Goal: Use online tool/utility: Utilize a website feature to perform a specific function

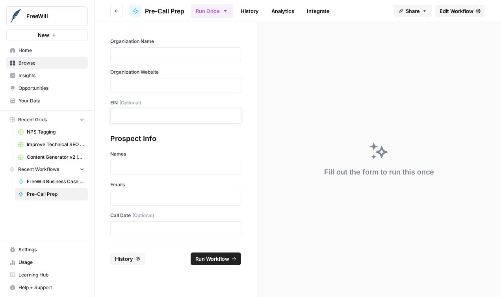
click at [202, 115] on p at bounding box center [175, 116] width 120 height 8
click at [202, 87] on p at bounding box center [175, 85] width 120 height 8
click at [183, 58] on p at bounding box center [175, 55] width 120 height 8
click at [171, 163] on p at bounding box center [175, 167] width 120 height 8
click at [175, 186] on label "Emails" at bounding box center [175, 184] width 131 height 7
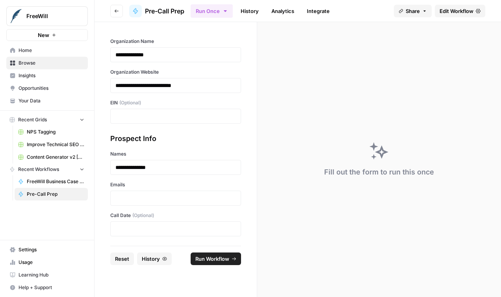
click at [174, 189] on div "Emails" at bounding box center [175, 193] width 131 height 24
click at [169, 196] on p at bounding box center [175, 198] width 120 height 8
click at [227, 263] on button "Run Workflow" at bounding box center [215, 258] width 50 height 13
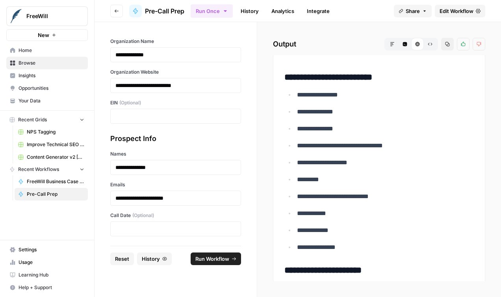
scroll to position [248, 0]
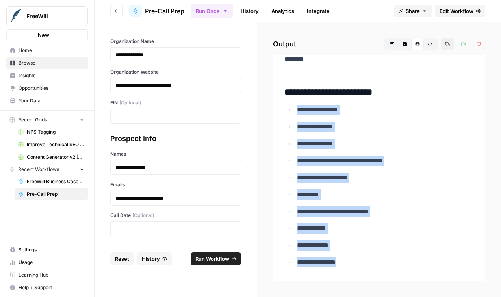
drag, startPoint x: 296, startPoint y: 110, endPoint x: 348, endPoint y: 263, distance: 161.2
click at [348, 263] on ul "**********" at bounding box center [378, 185] width 189 height 163
copy ul "**********"
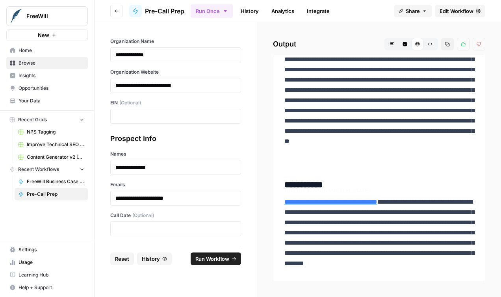
scroll to position [58, 0]
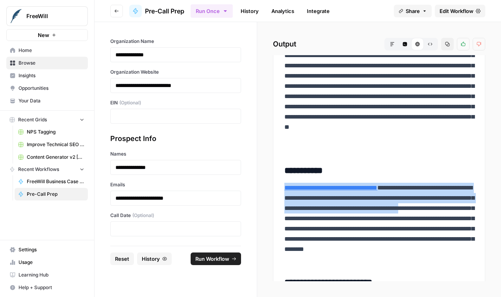
drag, startPoint x: 322, startPoint y: 219, endPoint x: 277, endPoint y: 189, distance: 53.7
copy p "**********"
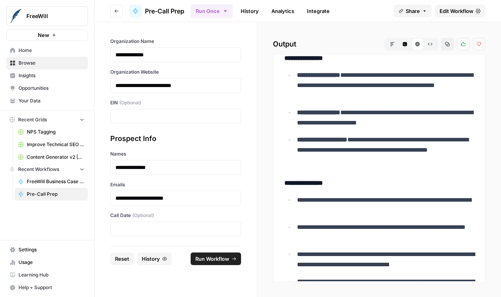
scroll to position [1526, 0]
